Goal: Task Accomplishment & Management: Use online tool/utility

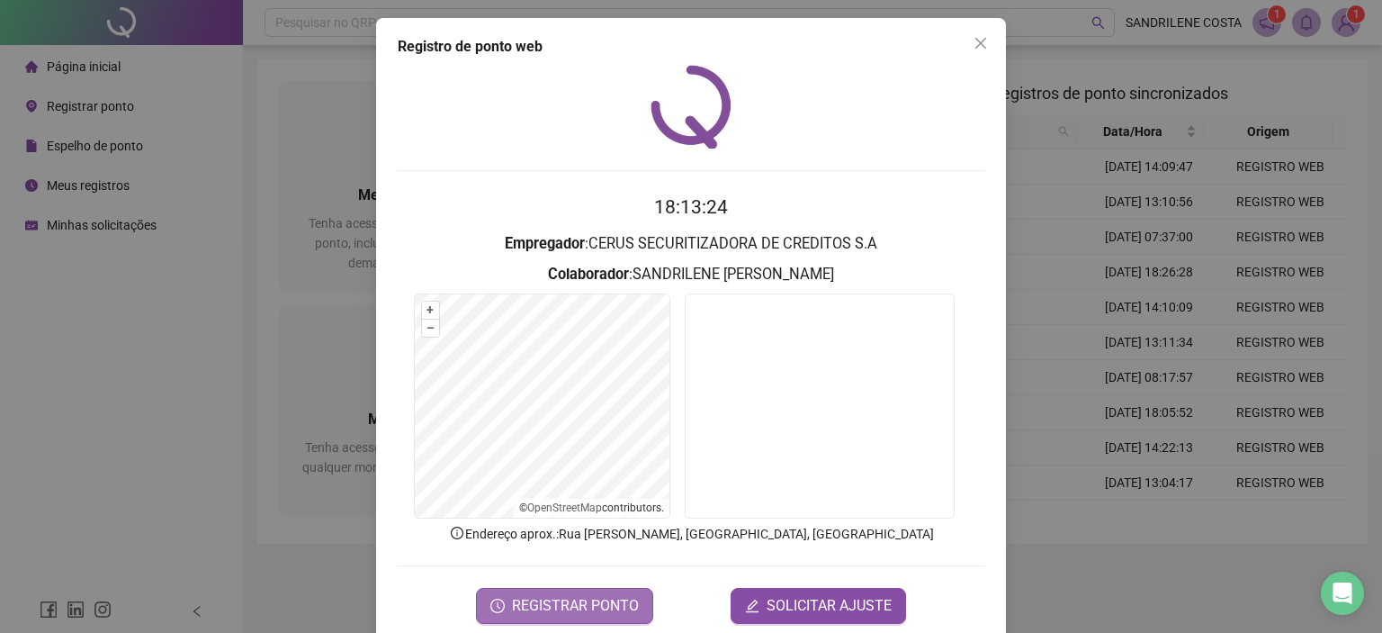
click at [576, 606] on span "REGISTRAR PONTO" at bounding box center [575, 606] width 127 height 22
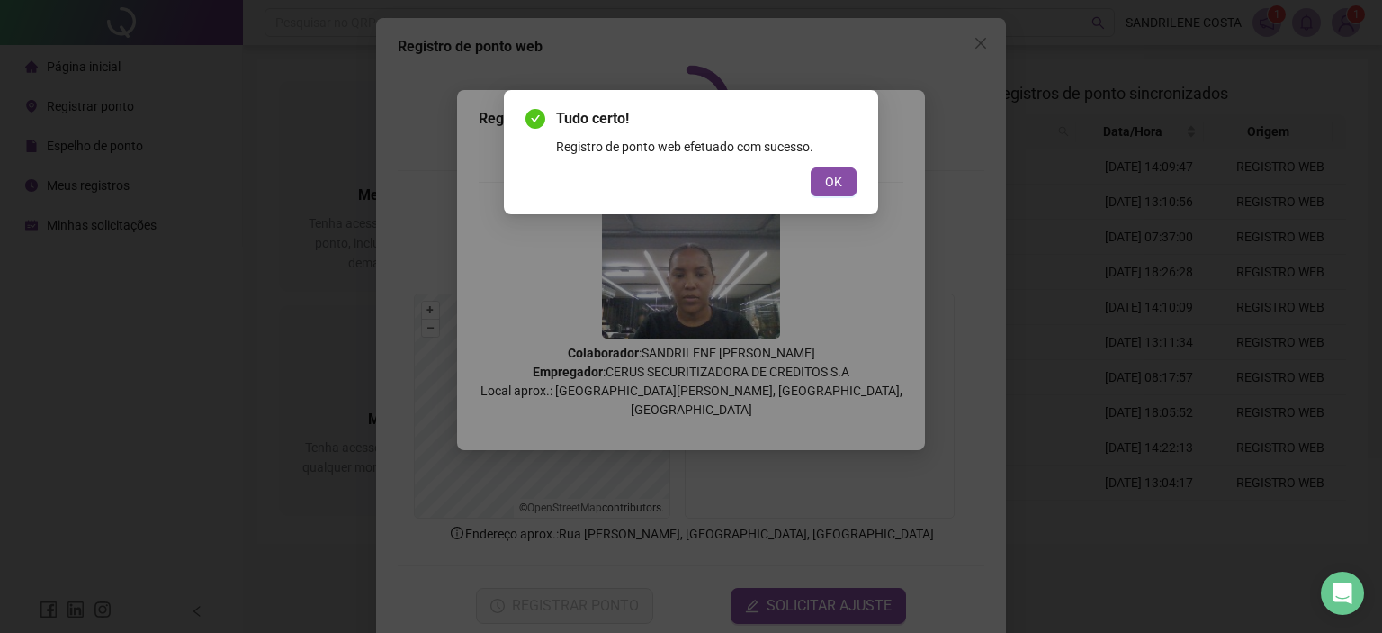
click at [821, 175] on button "OK" at bounding box center [834, 181] width 46 height 29
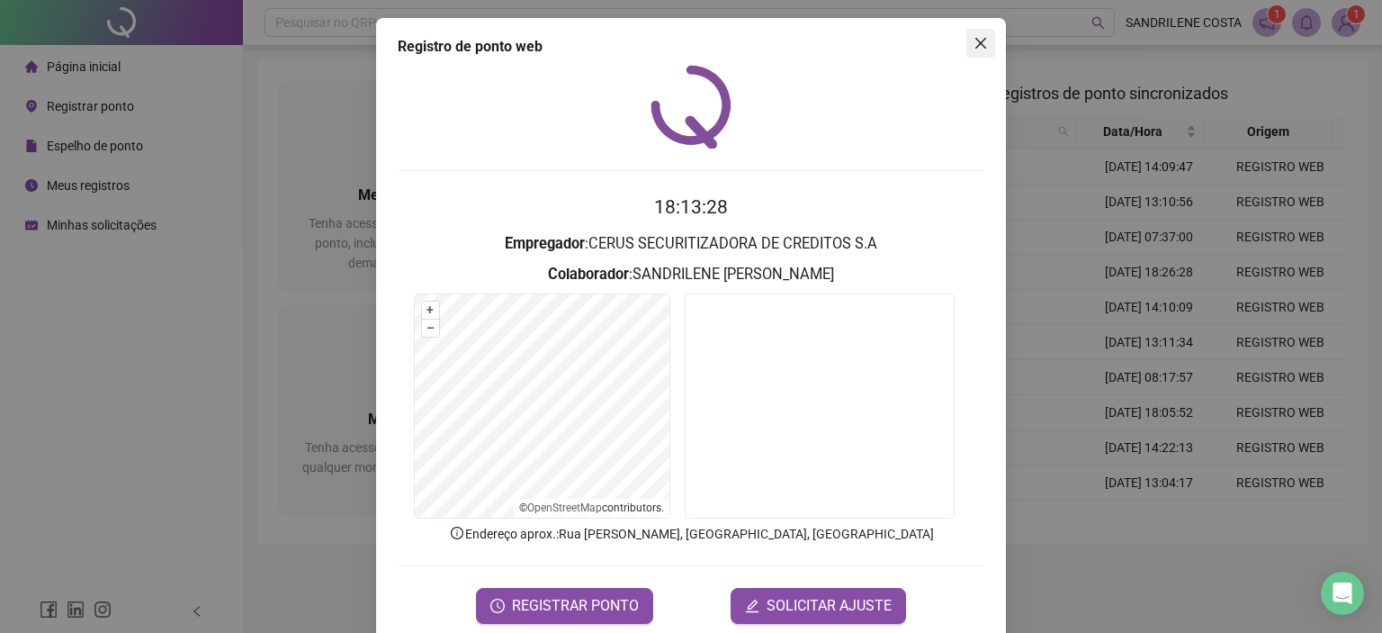
click at [974, 42] on icon "close" at bounding box center [981, 43] width 14 height 14
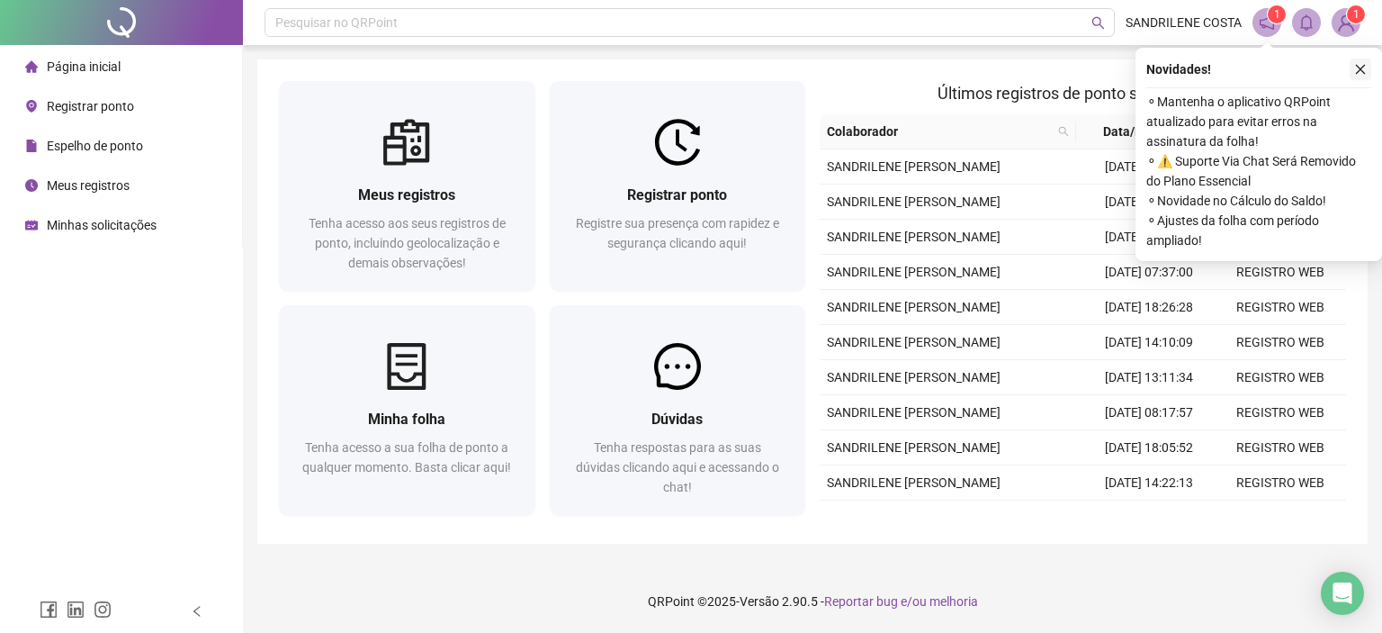
click at [1371, 67] on button "button" at bounding box center [1361, 69] width 22 height 22
